Goal: Task Accomplishment & Management: Manage account settings

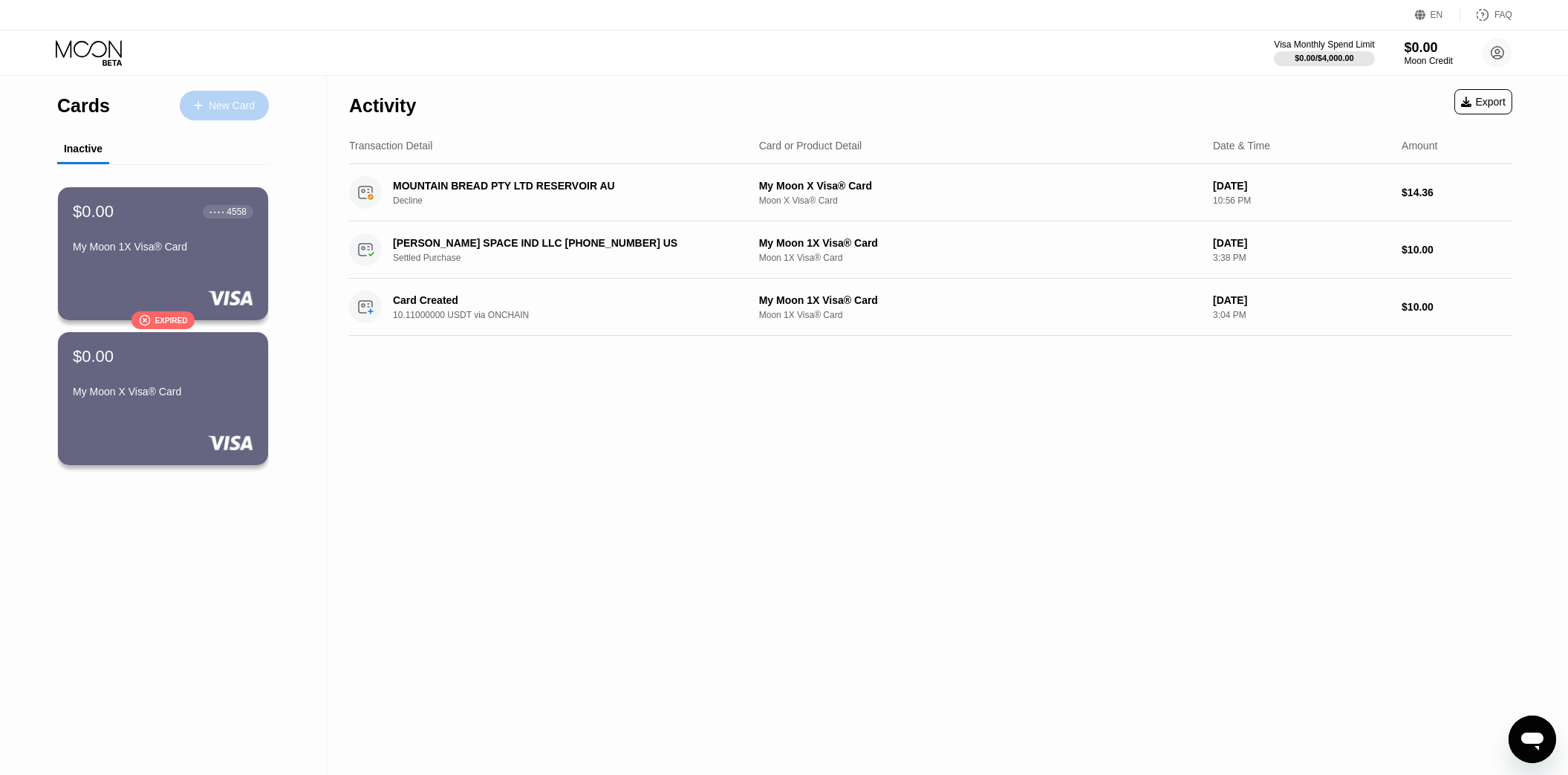
click at [220, 104] on div "New Card" at bounding box center [231, 105] width 46 height 13
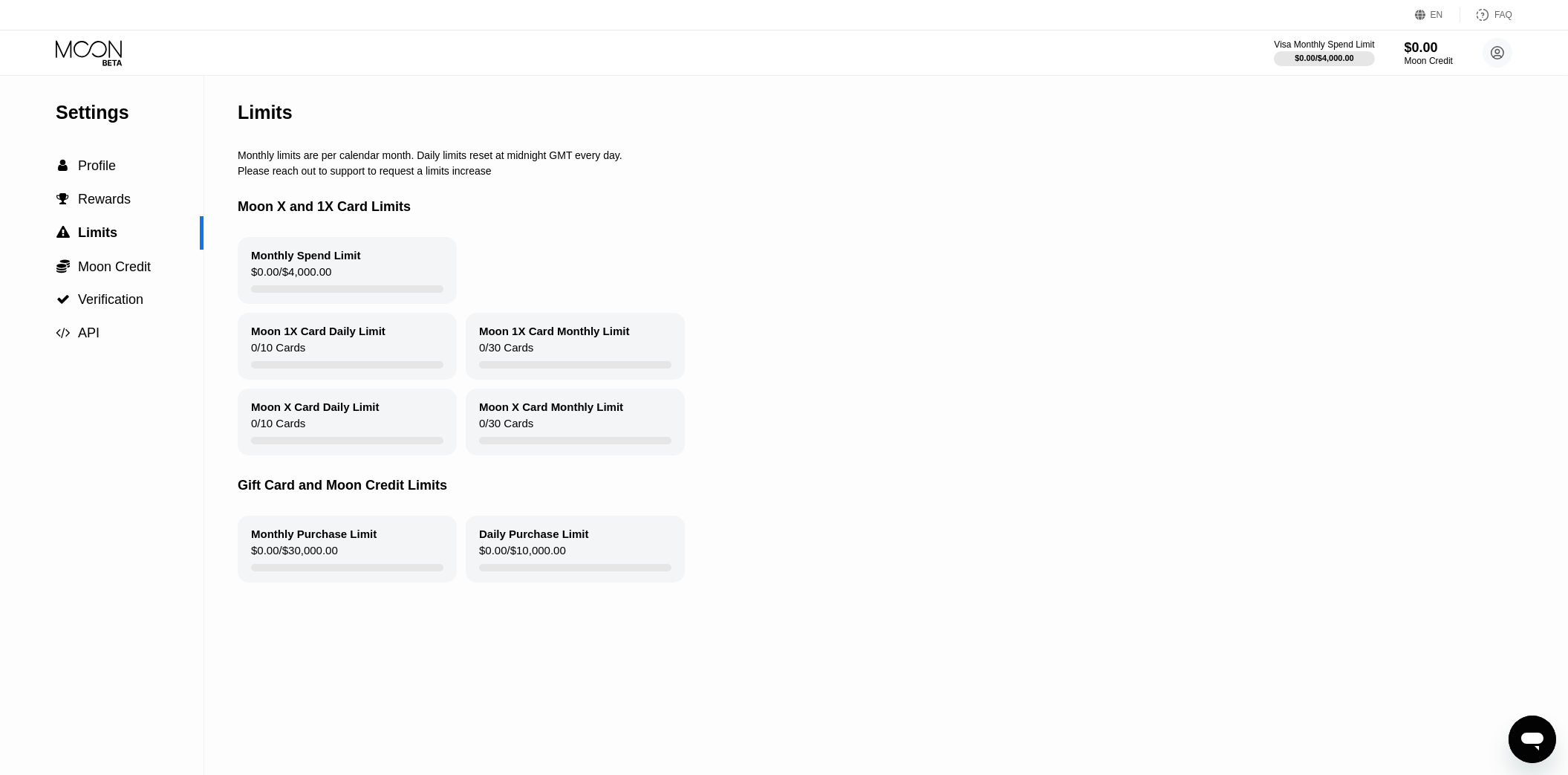
click at [75, 39] on div "Visa Monthly Spend Limit $0.00 / $4,000.00 $0.00 Moon Credit Aleksey yotadriver…" at bounding box center [784, 52] width 1568 height 45
click at [72, 54] on icon at bounding box center [90, 53] width 69 height 26
